Goal: Book appointment/travel/reservation

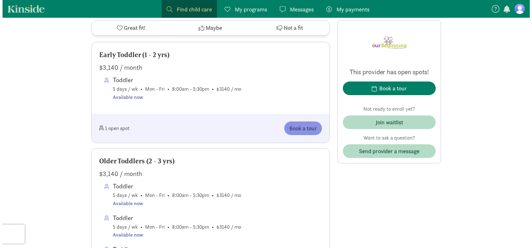
scroll to position [358, 0]
click at [302, 124] on span "Book a tour" at bounding box center [301, 128] width 28 height 9
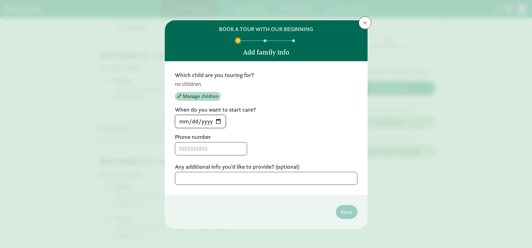
click at [217, 122] on input "[DATE]" at bounding box center [200, 121] width 50 height 13
click at [218, 123] on input "[DATE]" at bounding box center [200, 121] width 50 height 13
type input "[DATE]"
click at [210, 152] on input at bounding box center [211, 148] width 72 height 13
type input "4258907192"
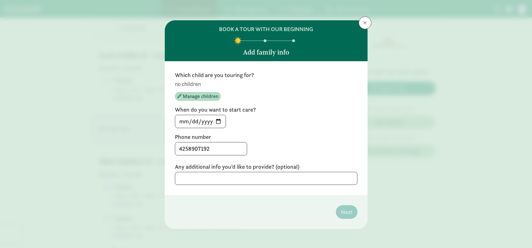
click at [343, 122] on div "[DATE]" at bounding box center [266, 121] width 182 height 13
click at [199, 86] on p "no children" at bounding box center [266, 84] width 182 height 8
click at [204, 97] on span "Manage children" at bounding box center [200, 96] width 35 height 8
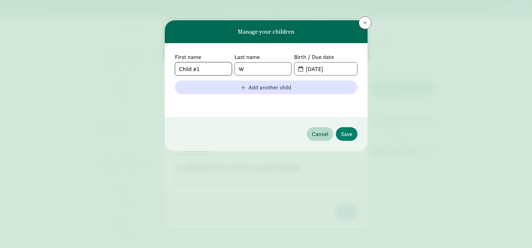
click at [202, 73] on input "Child #1" at bounding box center [203, 68] width 56 height 13
type input "[PERSON_NAME]"
type input "D"
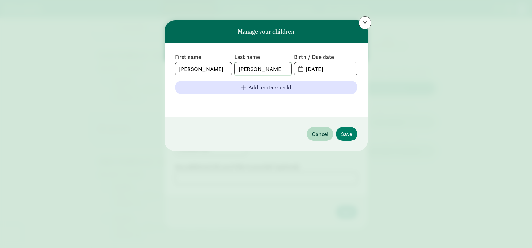
type input "[PERSON_NAME]"
type input "[DATE]"
click at [346, 135] on span "Save" at bounding box center [346, 134] width 11 height 9
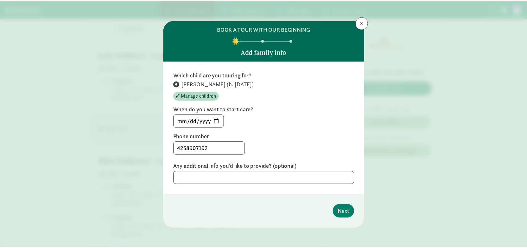
scroll to position [1, 0]
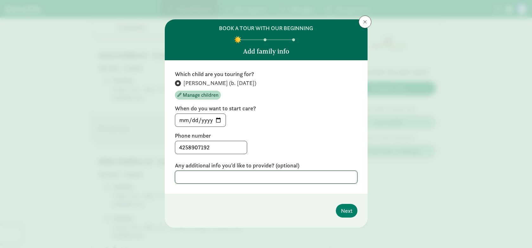
click at [274, 175] on textarea at bounding box center [266, 176] width 182 height 13
click at [350, 213] on span "Next" at bounding box center [346, 210] width 11 height 9
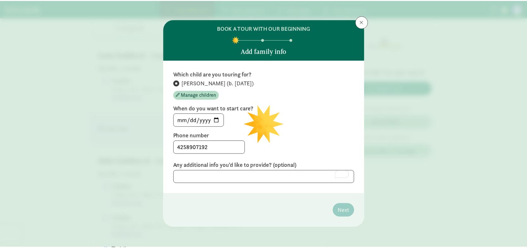
scroll to position [0, 0]
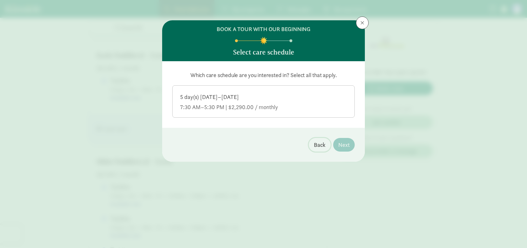
click at [320, 146] on span "Back" at bounding box center [320, 144] width 12 height 9
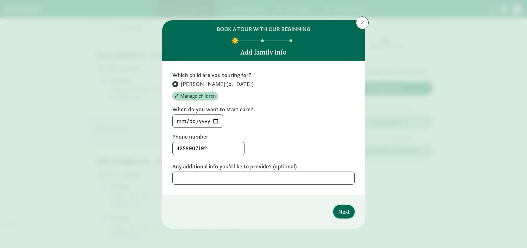
click at [343, 215] on span "Next" at bounding box center [343, 211] width 11 height 9
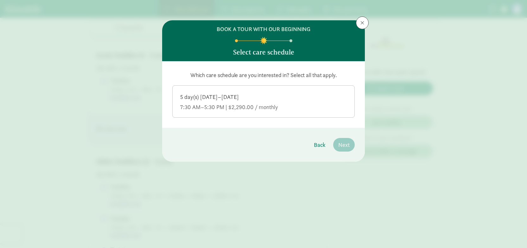
click at [299, 103] on div "5 day(s) [DATE]–[DATE]" at bounding box center [263, 107] width 167 height 8
click at [0, 0] on input "5 day(s) [DATE]–[DATE] 7:30 AM–5:30 PM | $2,290.00 / monthly" at bounding box center [0, 0] width 0 height 0
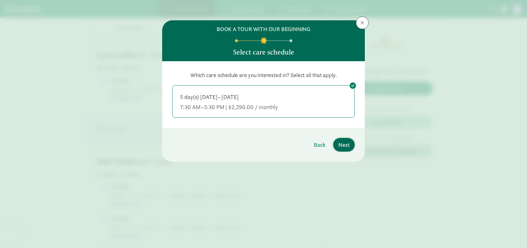
click at [345, 149] on button "Next" at bounding box center [344, 145] width 22 height 14
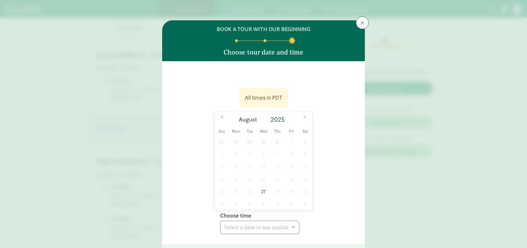
scroll to position [26, 0]
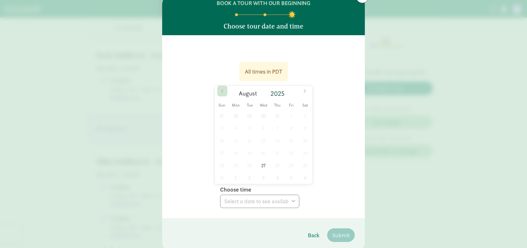
click at [221, 91] on icon at bounding box center [222, 91] width 4 height 4
click at [304, 93] on span at bounding box center [305, 91] width 10 height 11
click at [262, 167] on span "27" at bounding box center [263, 165] width 12 height 12
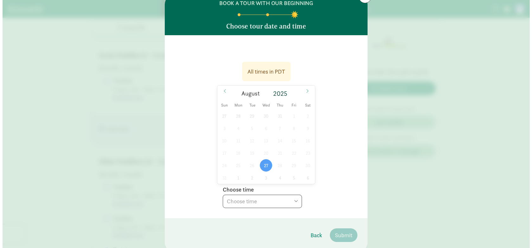
scroll to position [50, 0]
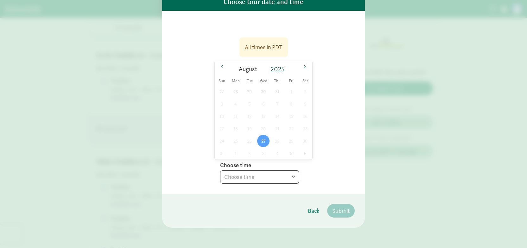
click at [275, 179] on select "Choose time 10:00 AM" at bounding box center [259, 176] width 79 height 13
select select "[DATE]T10:00:00.000-07:00"
click at [341, 213] on span "Submit" at bounding box center [340, 210] width 17 height 9
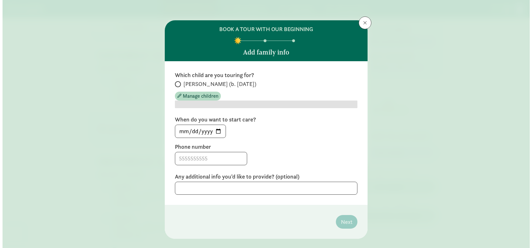
scroll to position [0, 0]
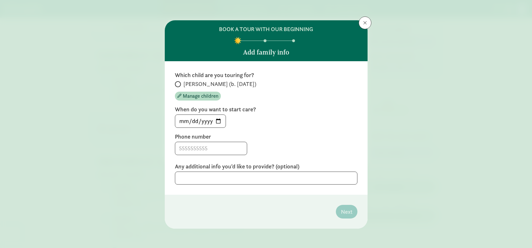
click at [269, 54] on h5 "Add family info" at bounding box center [266, 52] width 46 height 8
click at [363, 22] on span at bounding box center [365, 22] width 4 height 5
